Goal: Information Seeking & Learning: Find specific fact

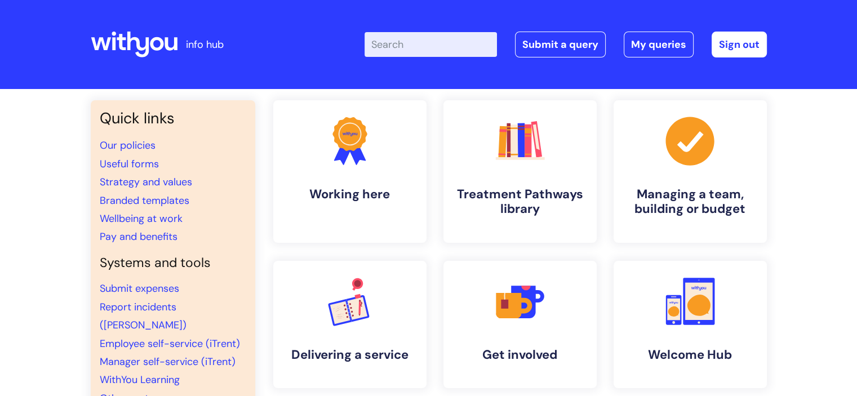
click at [412, 47] on input "Enter your search term here..." at bounding box center [431, 44] width 132 height 25
type input "pay banding"
click button "Search" at bounding box center [0, 0] width 0 height 0
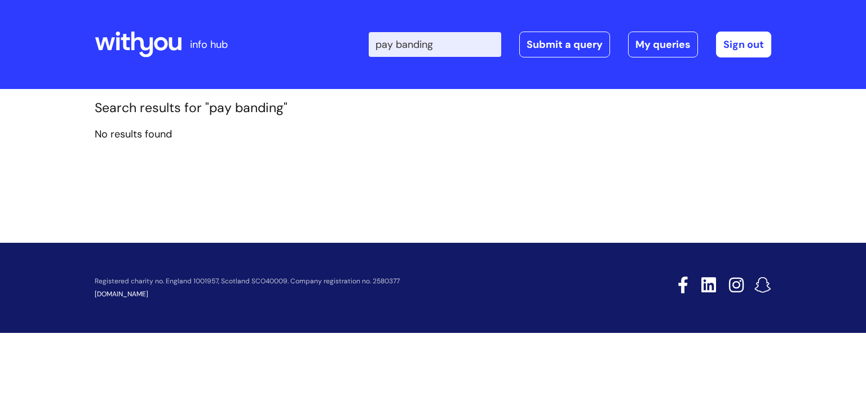
drag, startPoint x: 449, startPoint y: 45, endPoint x: 326, endPoint y: 45, distance: 122.3
click at [326, 45] on div "Enter your search term here... pay banding Search Submit a query My queries Wel…" at bounding box center [517, 44] width 509 height 67
click at [143, 40] on icon at bounding box center [142, 45] width 22 height 26
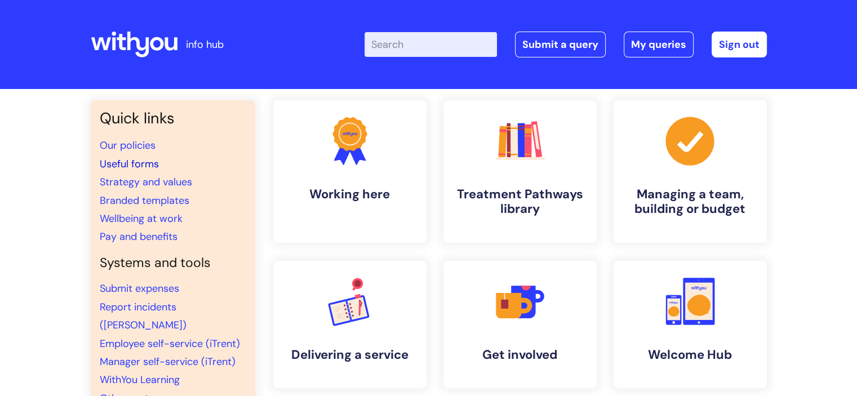
click at [149, 164] on link "Useful forms" at bounding box center [129, 164] width 59 height 14
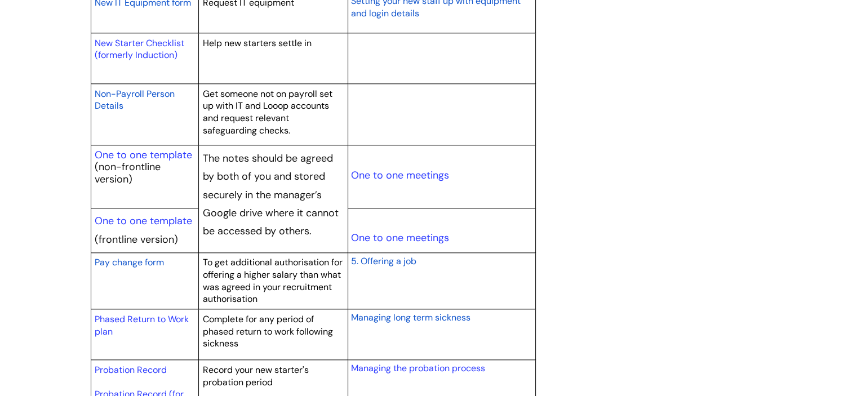
scroll to position [1297, 0]
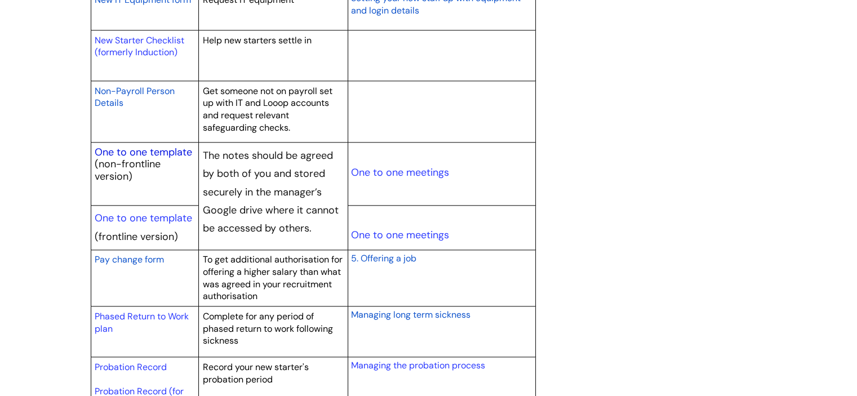
click at [170, 148] on link "One to one template" at bounding box center [144, 152] width 98 height 14
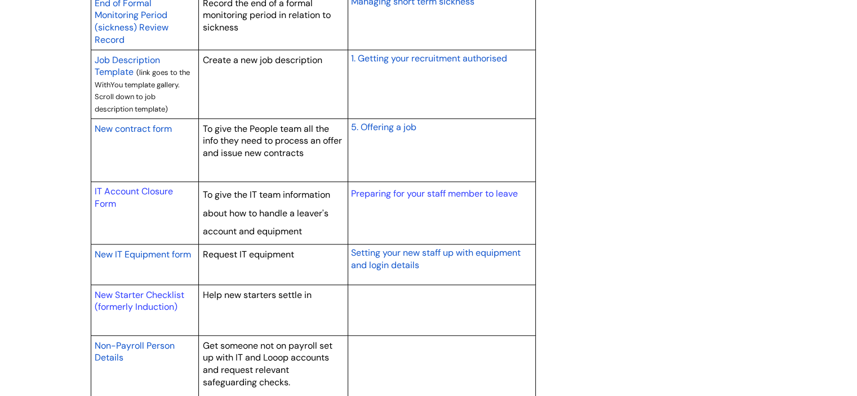
scroll to position [1015, 0]
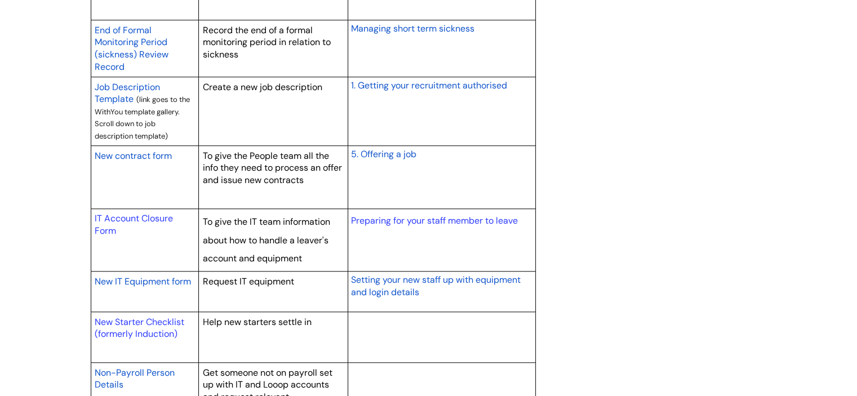
click at [169, 153] on span "New contract form" at bounding box center [133, 156] width 77 height 12
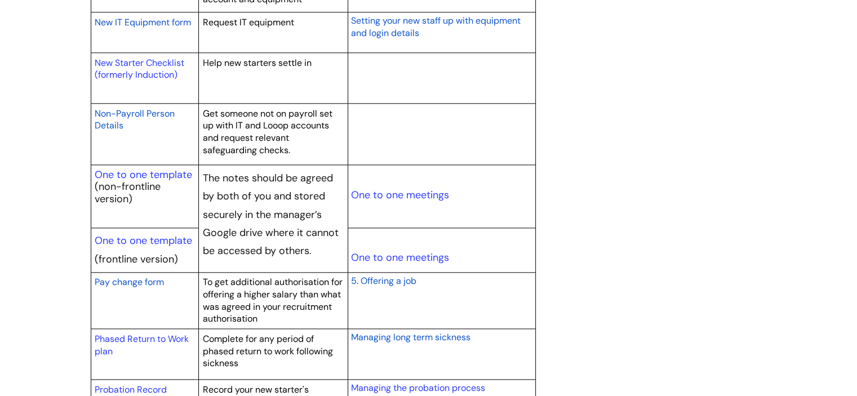
scroll to position [1409, 0]
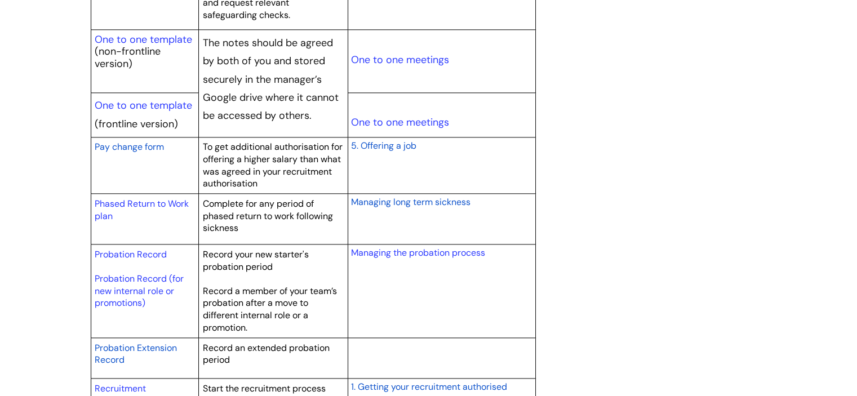
click at [147, 146] on span "Pay change form" at bounding box center [129, 147] width 69 height 12
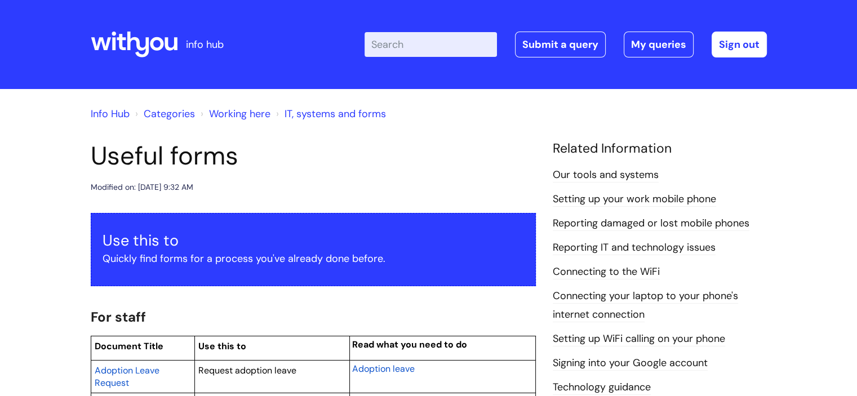
click at [178, 117] on link "Categories" at bounding box center [169, 114] width 51 height 14
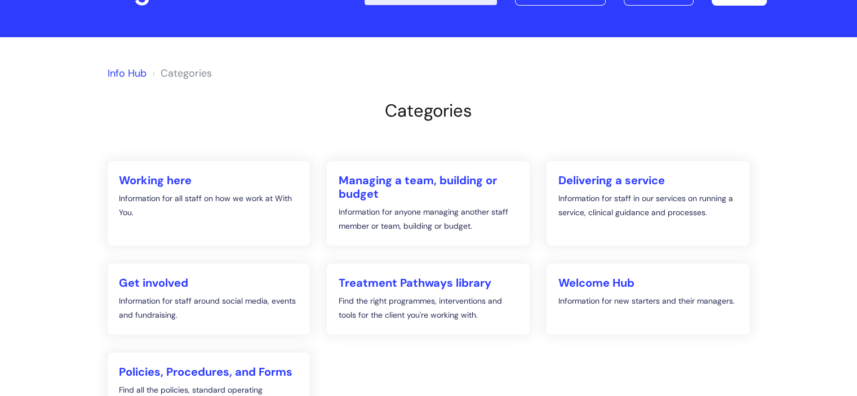
scroll to position [113, 0]
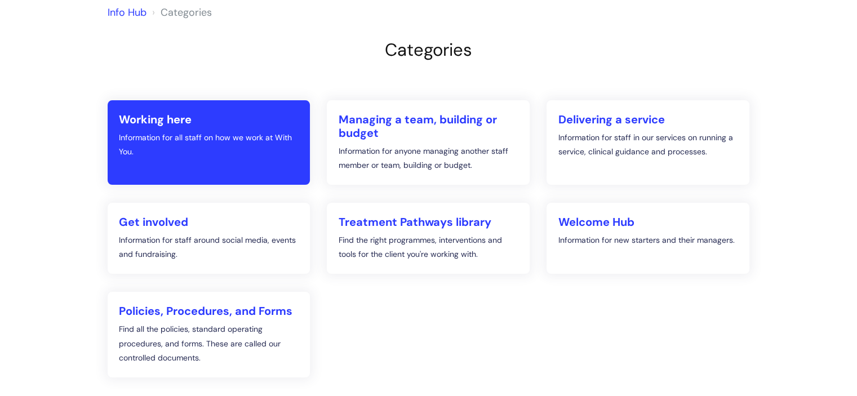
click at [181, 126] on h2 "Working here" at bounding box center [209, 120] width 180 height 14
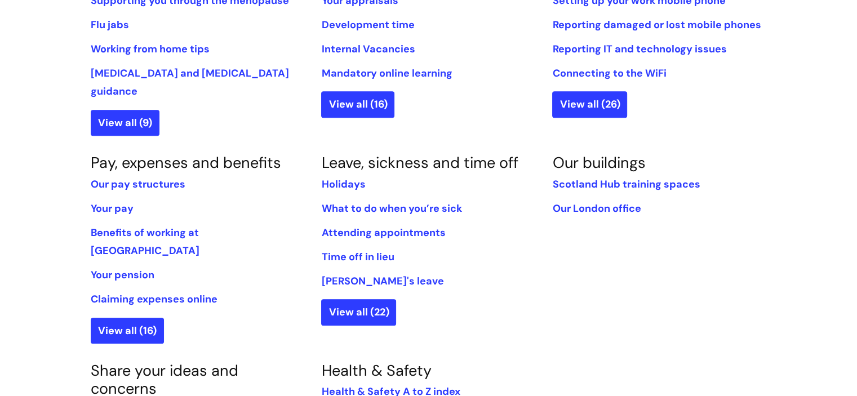
scroll to position [564, 0]
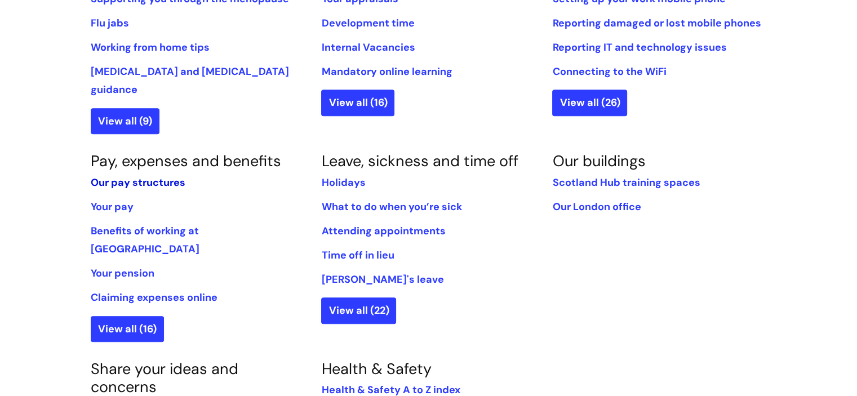
click at [167, 176] on link "Our pay structures" at bounding box center [138, 183] width 95 height 14
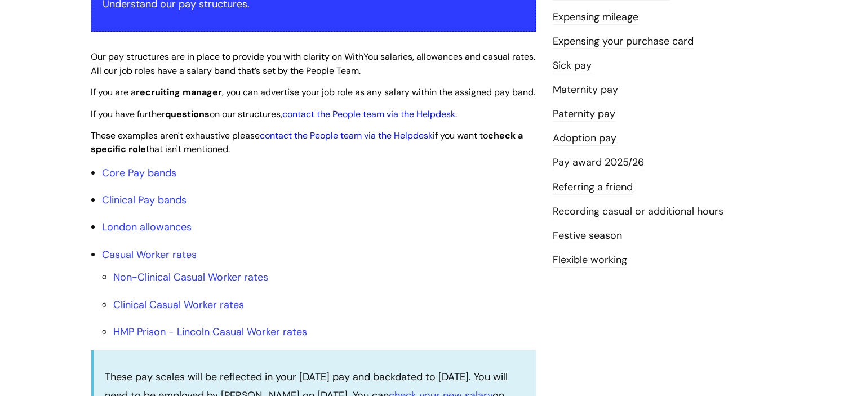
scroll to position [282, 0]
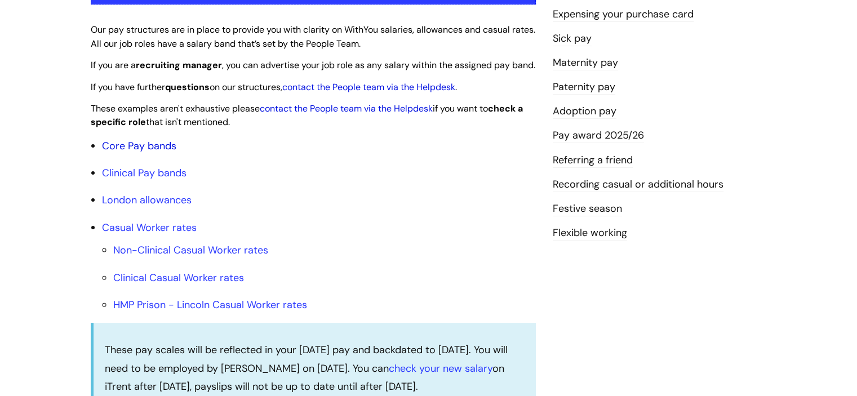
click at [152, 153] on link "Core Pay bands" at bounding box center [139, 146] width 74 height 14
